Goal: Information Seeking & Learning: Learn about a topic

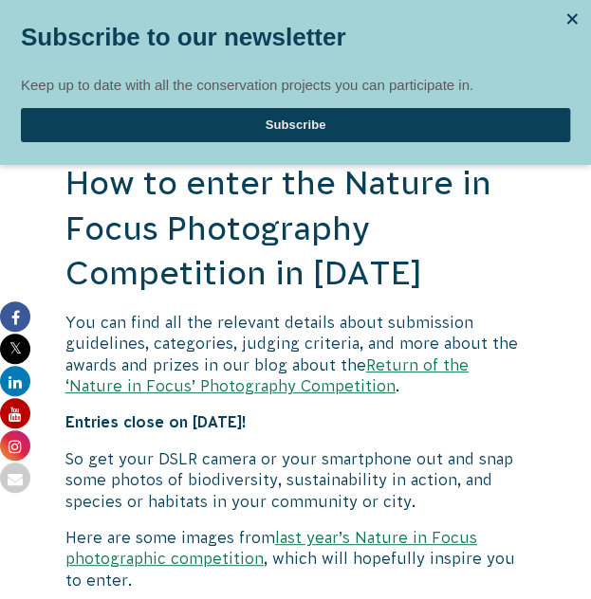
scroll to position [1567, 0]
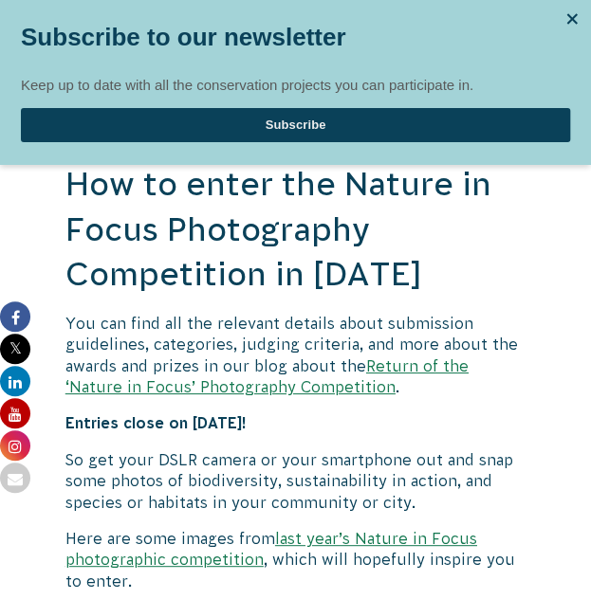
click at [204, 357] on link "Return of the ‘Nature in Focus’ Photography Competition" at bounding box center [266, 376] width 403 height 38
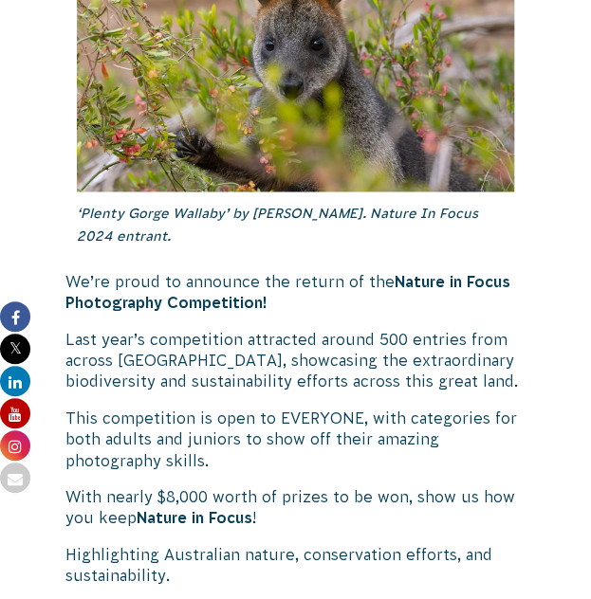
scroll to position [715, 0]
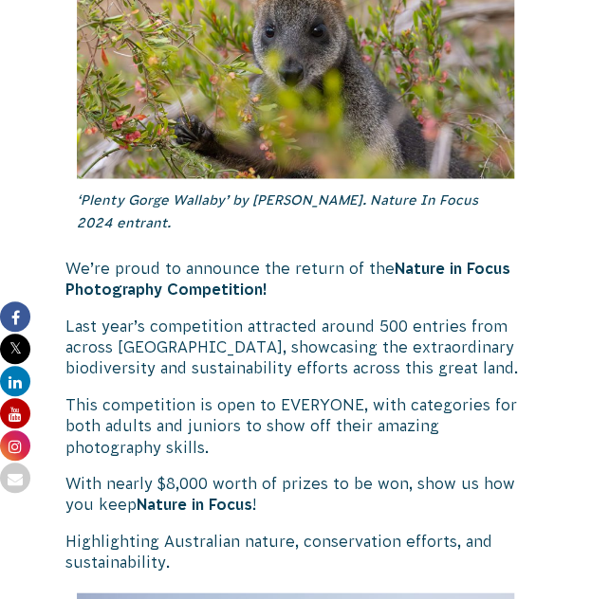
click at [309, 548] on p "Highlighting Australian nature, conservation efforts, and sustainability." at bounding box center [295, 551] width 460 height 43
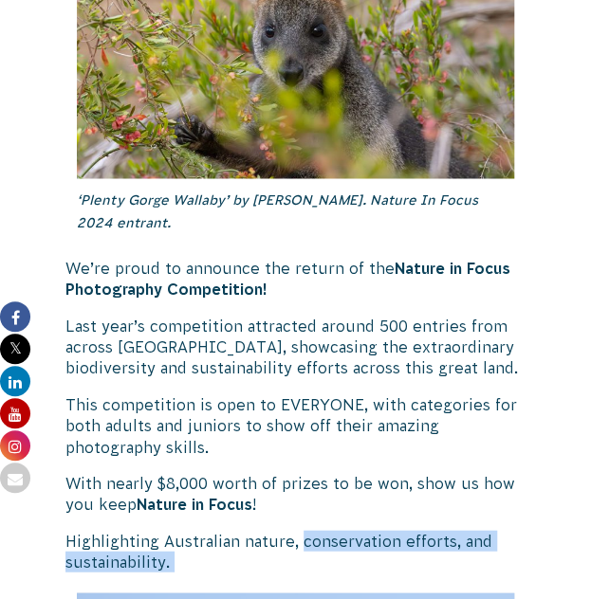
drag, startPoint x: 309, startPoint y: 548, endPoint x: 317, endPoint y: 557, distance: 11.4
click at [317, 557] on p "Highlighting Australian nature, conservation efforts, and sustainability." at bounding box center [295, 551] width 460 height 43
copy div "conservation efforts, and sustainability."
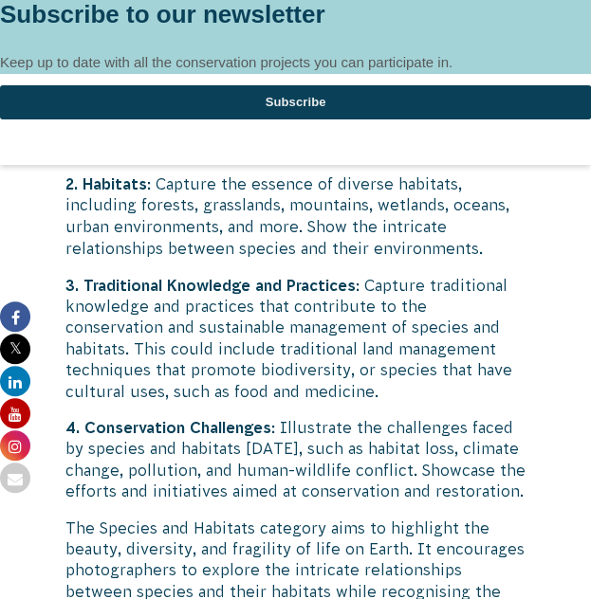
scroll to position [6328, 0]
